Goal: Information Seeking & Learning: Check status

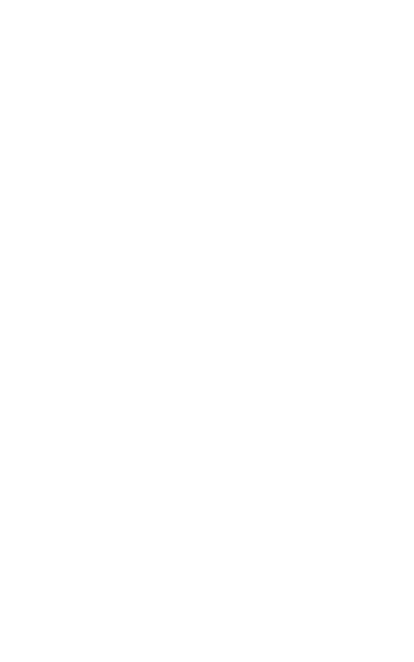
scroll to position [220, 0]
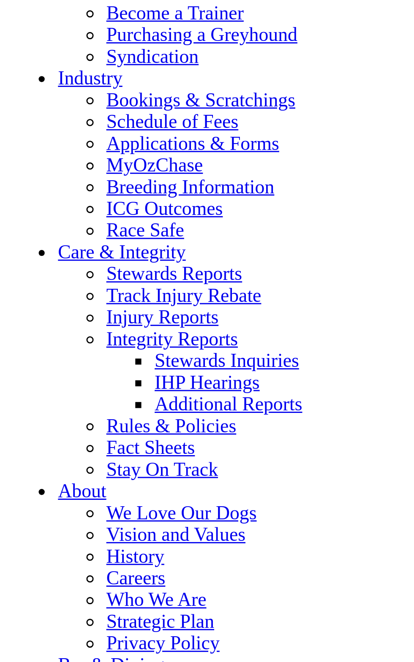
scroll to position [3002, 0]
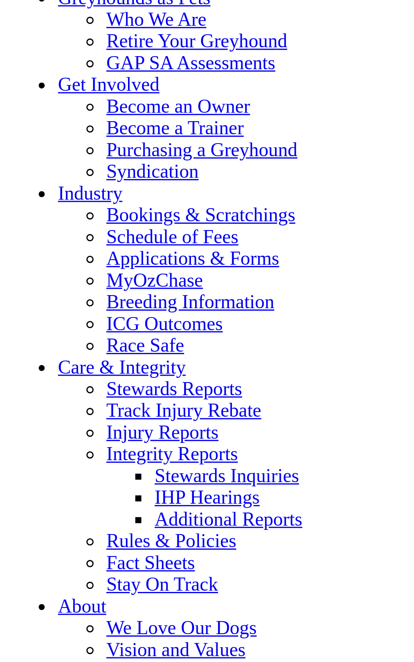
click at [37, 5] on link "Results & Replays" at bounding box center [62, 0] width 50 height 7
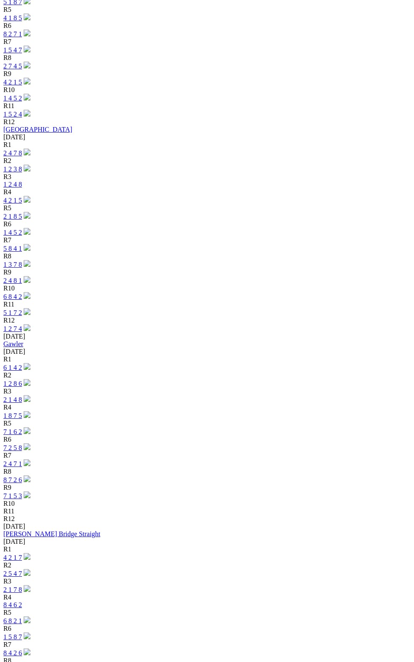
scroll to position [2312, 0]
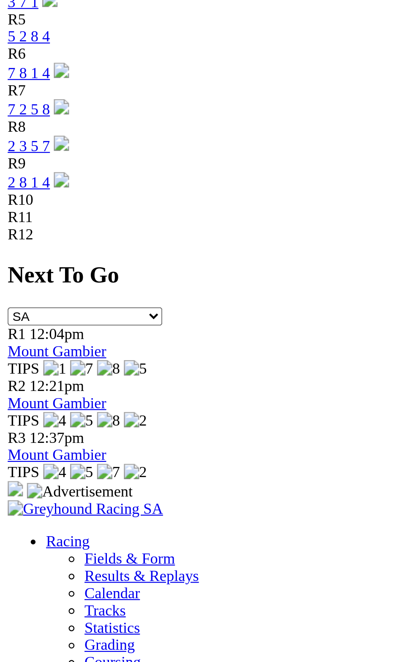
scroll to position [2300, 0]
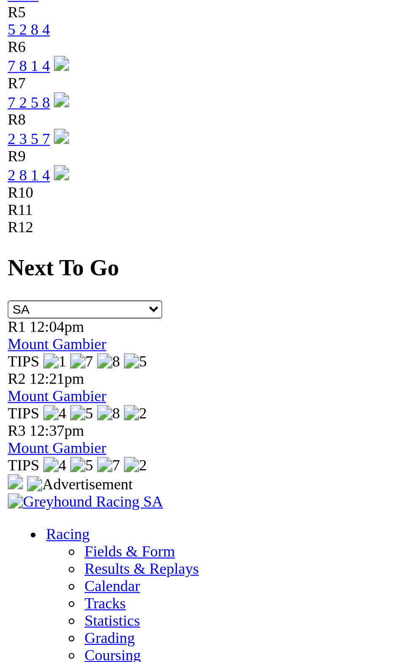
click at [37, 629] on link "Fields & Form" at bounding box center [57, 632] width 40 height 7
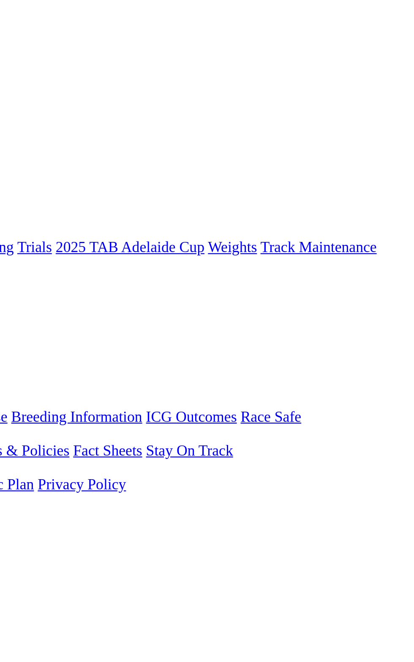
click at [19, 315] on link "F" at bounding box center [17, 318] width 4 height 7
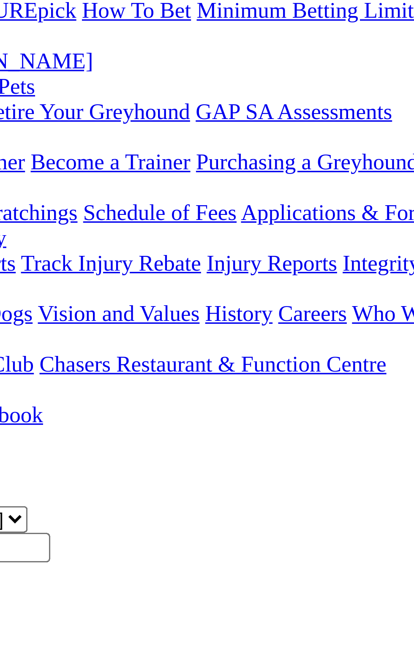
scroll to position [38, 0]
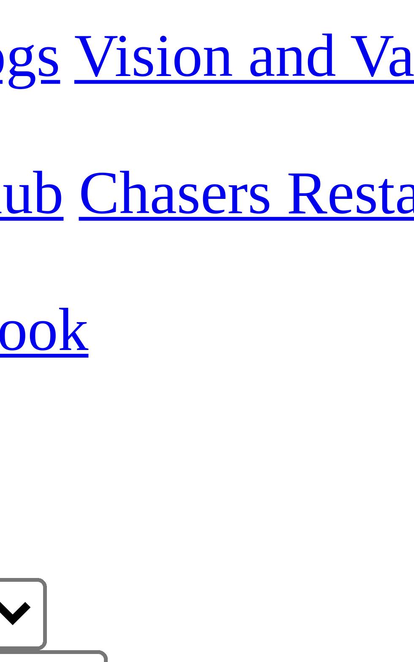
click at [73, 496] on b "Ultimate" at bounding box center [60, 499] width 25 height 7
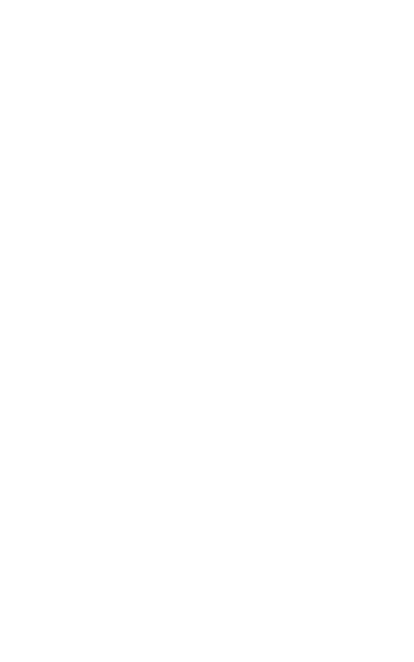
click at [98, 524] on td "Life Of Riley" at bounding box center [87, 528] width 79 height 8
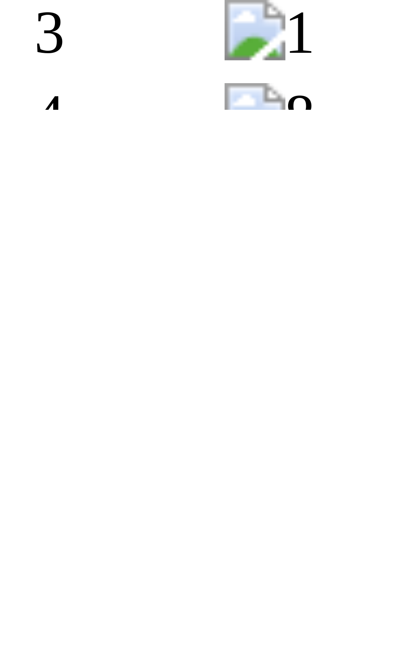
scroll to position [332, 0]
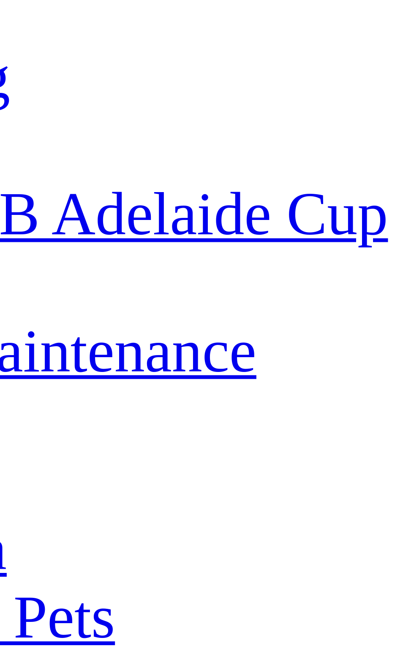
scroll to position [1734, 0]
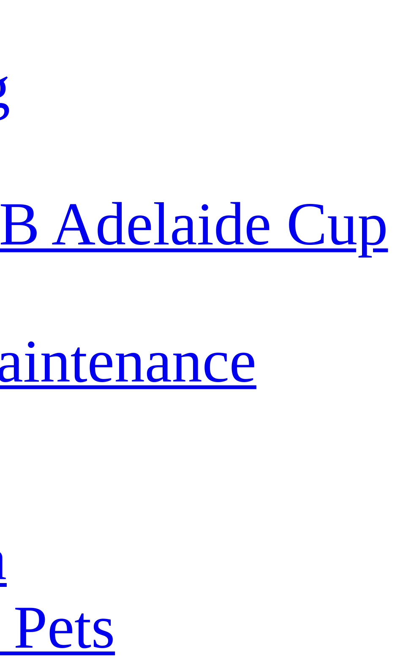
click at [85, 136] on th "Name" at bounding box center [91, 131] width 87 height 8
